Goal: Task Accomplishment & Management: Complete application form

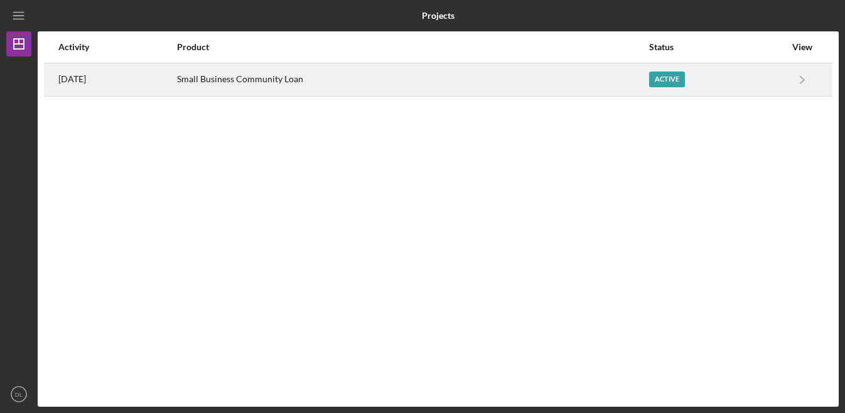
click at [358, 74] on div "Small Business Community Loan" at bounding box center [412, 79] width 471 height 31
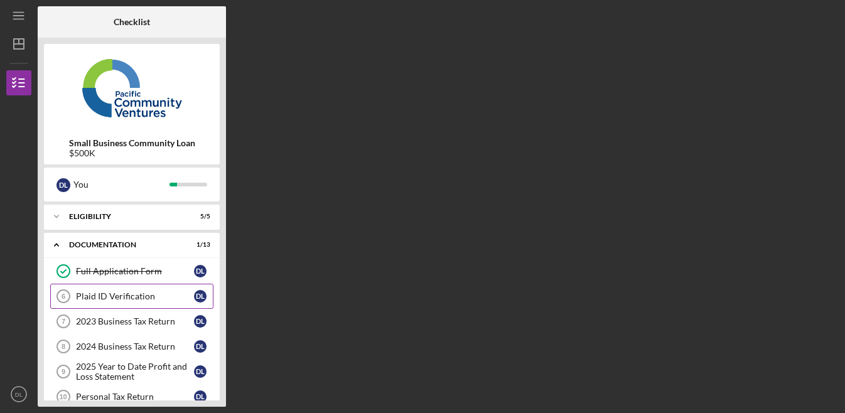
click at [151, 298] on div "Plaid ID Verification" at bounding box center [135, 296] width 118 height 10
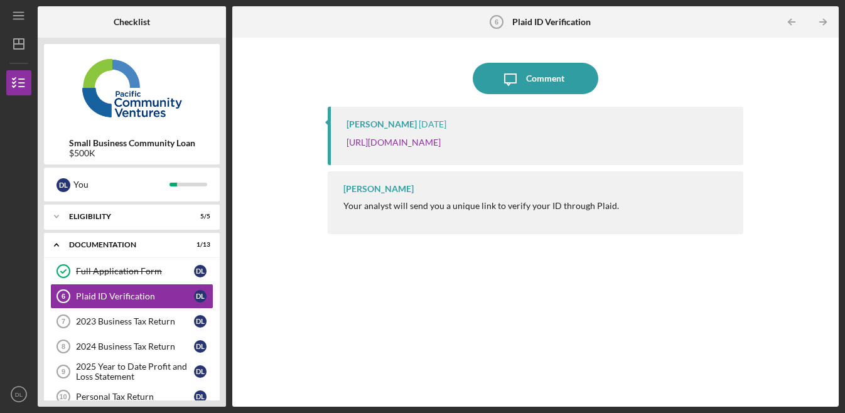
click at [837, 212] on div "Icon/Menu Plaid ID Verification 6 Plaid ID Verification Checklist Small Busines…" at bounding box center [422, 206] width 845 height 413
click at [818, 157] on div "Icon/Message Comment [PERSON_NAME] [DATE] [URL][DOMAIN_NAME] [PERSON_NAME] Your…" at bounding box center [535, 222] width 594 height 356
drag, startPoint x: 818, startPoint y: 157, endPoint x: 794, endPoint y: 163, distance: 24.5
click at [817, 158] on div "Icon/Message Comment [PERSON_NAME] [DATE] [URL][DOMAIN_NAME] [PERSON_NAME] Your…" at bounding box center [535, 222] width 594 height 356
drag, startPoint x: 497, startPoint y: 309, endPoint x: 497, endPoint y: 303, distance: 6.9
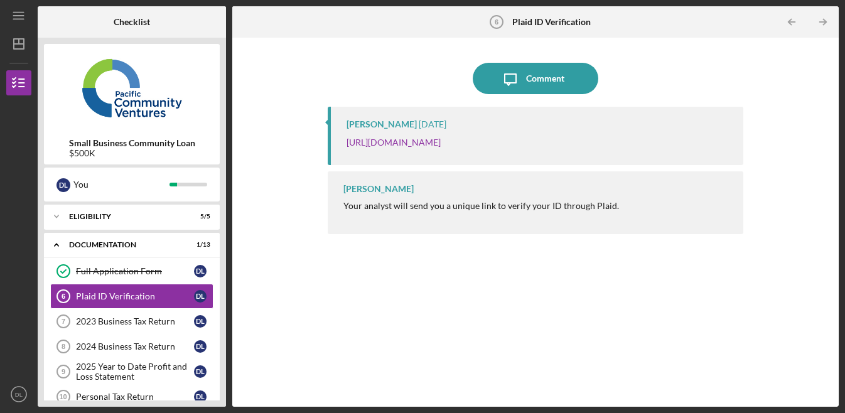
click at [497, 309] on div "[PERSON_NAME] [DATE] [URL][DOMAIN_NAME] [PERSON_NAME] Your analyst will send yo…" at bounding box center [535, 247] width 415 height 281
click at [542, 327] on div "[PERSON_NAME] [DATE] [URL][DOMAIN_NAME] [PERSON_NAME] Your analyst will send yo…" at bounding box center [535, 247] width 415 height 281
click at [555, 311] on div "[PERSON_NAME] [DATE] [URL][DOMAIN_NAME] [PERSON_NAME] Your analyst will send yo…" at bounding box center [535, 247] width 415 height 281
click at [569, 293] on div "[PERSON_NAME] [DATE] [URL][DOMAIN_NAME] [PERSON_NAME] Your analyst will send yo…" at bounding box center [535, 247] width 415 height 281
click at [538, 301] on div "[PERSON_NAME] [DATE] [URL][DOMAIN_NAME] [PERSON_NAME] Your analyst will send yo…" at bounding box center [535, 247] width 415 height 281
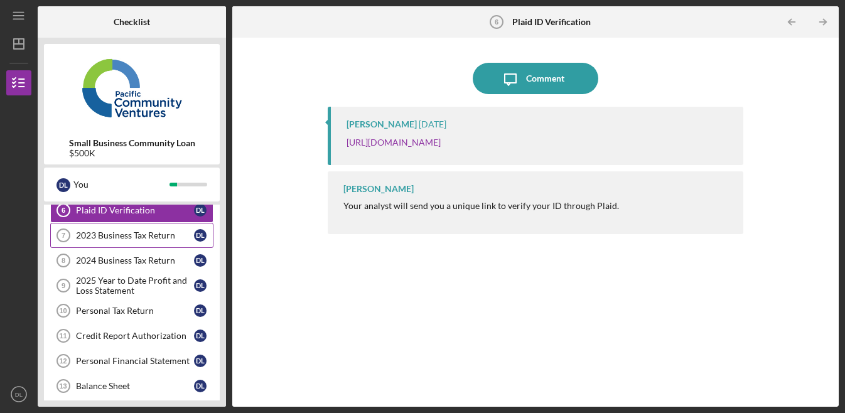
scroll to position [82, 0]
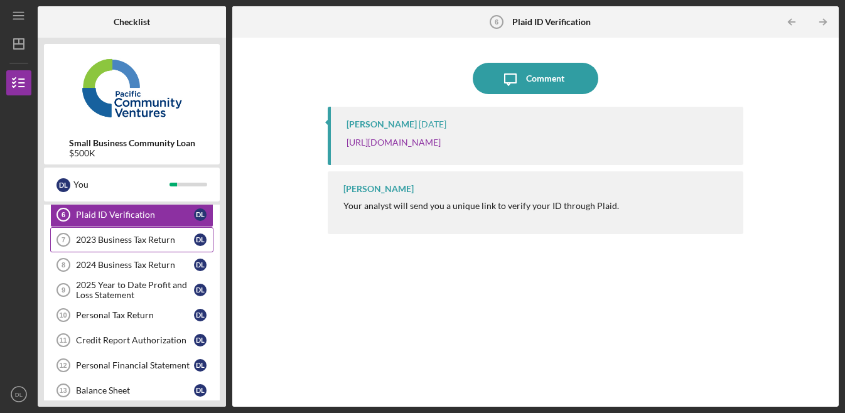
click at [150, 233] on link "2023 Business Tax Return 7 2023 Business Tax Return D L" at bounding box center [131, 239] width 163 height 25
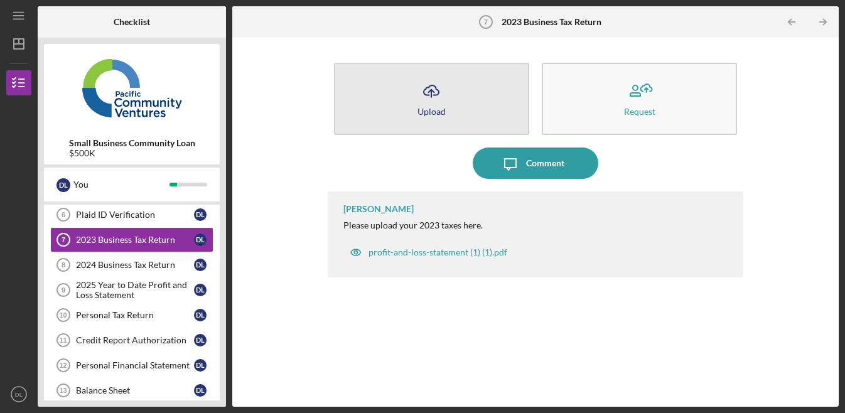
click at [431, 99] on icon "Icon/Upload" at bounding box center [430, 90] width 31 height 31
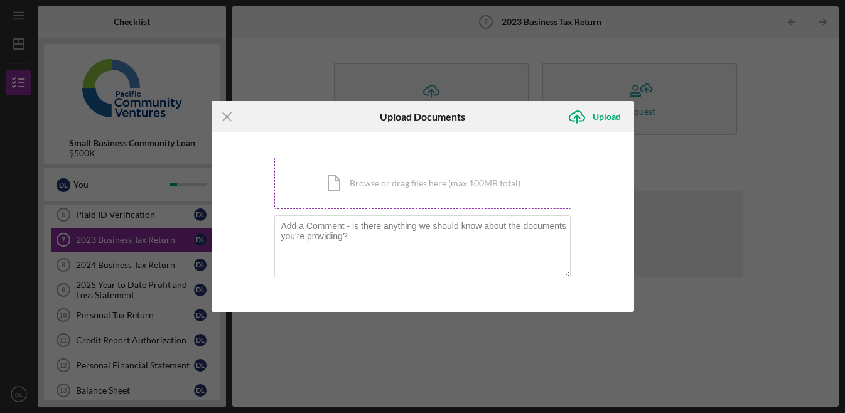
click at [406, 188] on div "Icon/Document Browse or drag files here (max 100MB total) Tap to choose files o…" at bounding box center [422, 183] width 297 height 51
click at [232, 117] on icon "Icon/Menu Close" at bounding box center [227, 116] width 31 height 31
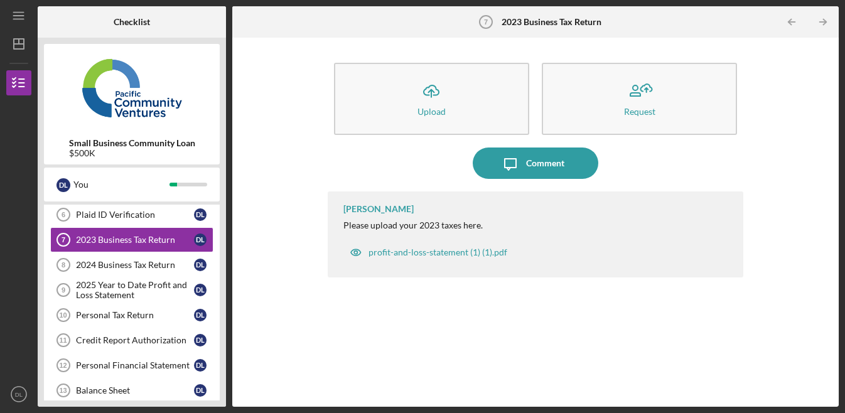
click at [775, 154] on div "Icon/Upload Upload Request Icon/Message Comment [PERSON_NAME] Please upload you…" at bounding box center [535, 222] width 594 height 356
click at [21, 404] on icon "DL" at bounding box center [18, 393] width 25 height 31
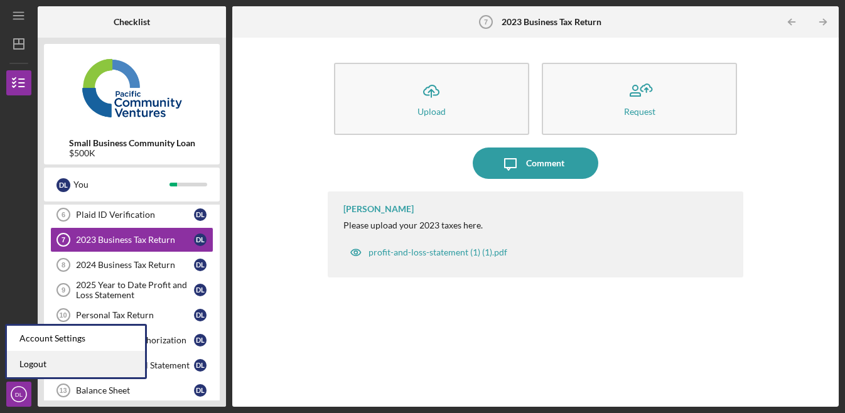
click at [58, 361] on link "Logout" at bounding box center [76, 364] width 138 height 26
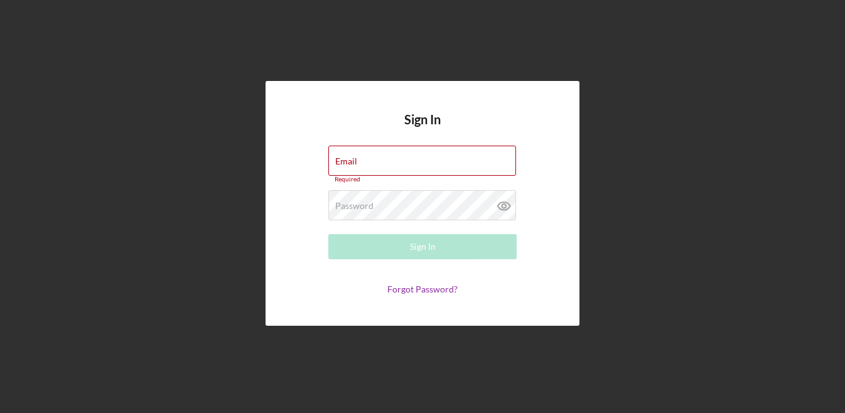
type input "[EMAIL_ADDRESS][DOMAIN_NAME]"
